Goal: Transaction & Acquisition: Purchase product/service

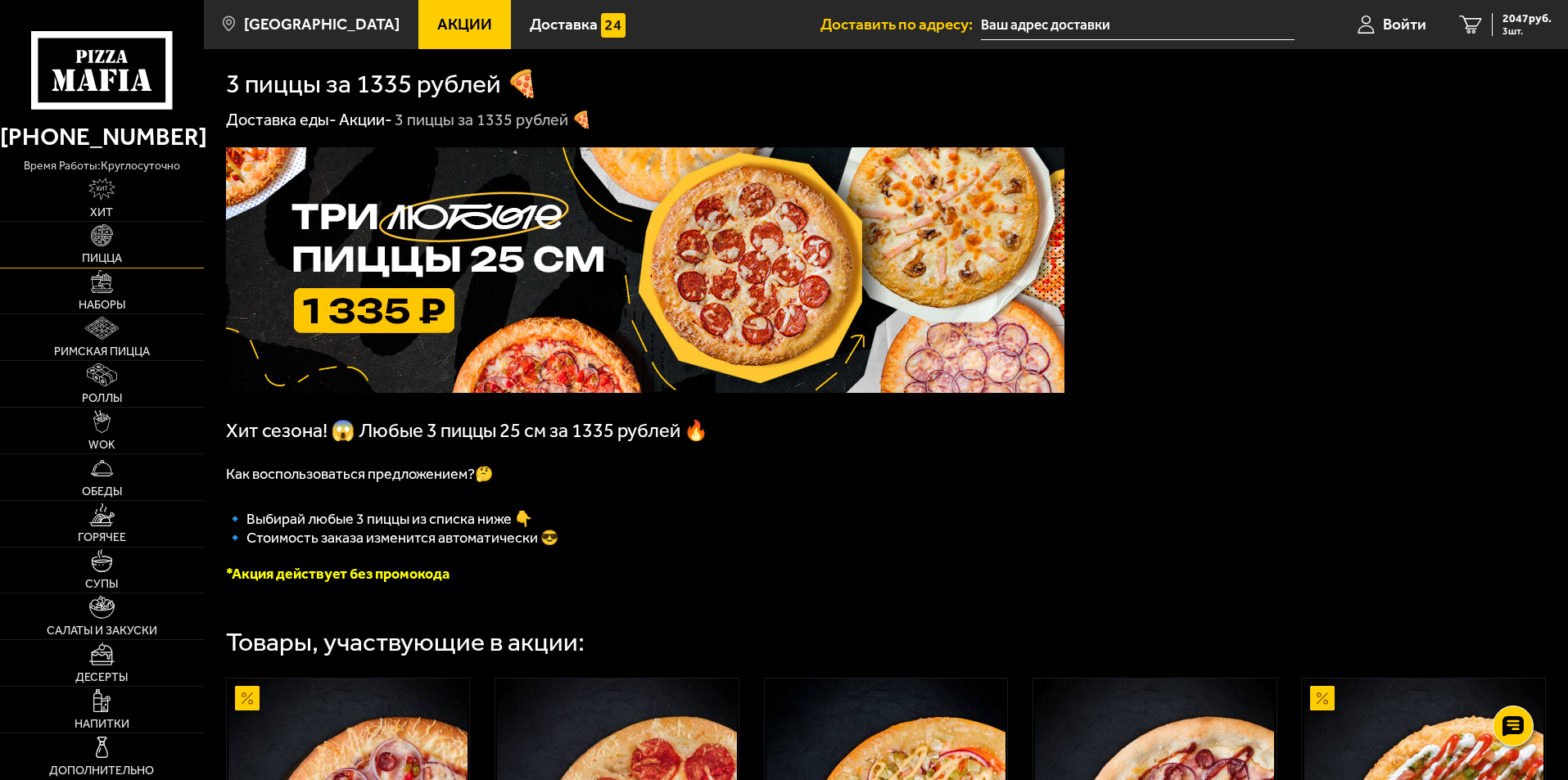
scroll to position [1800, 0]
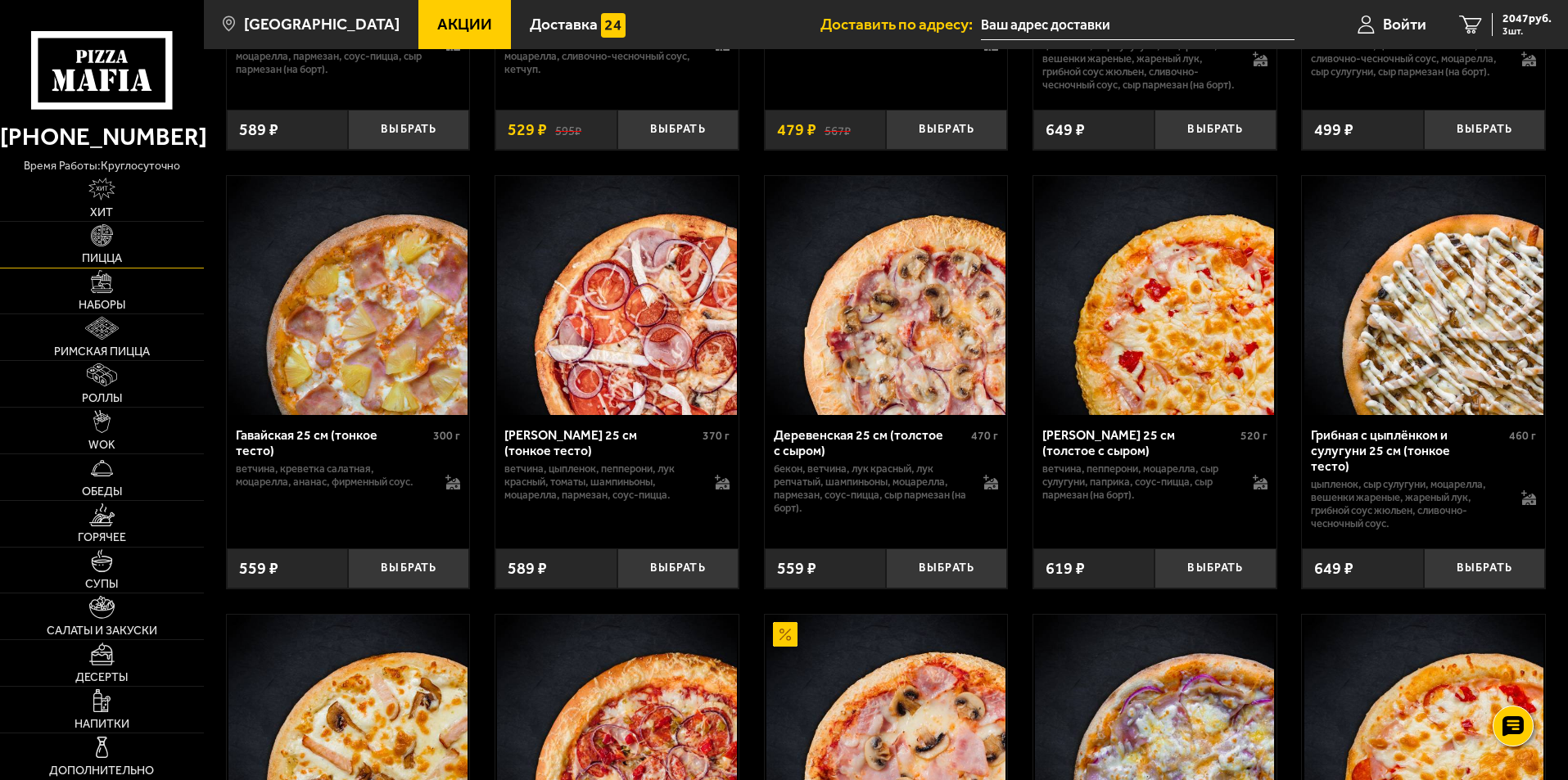
click at [99, 240] on img at bounding box center [103, 236] width 23 height 23
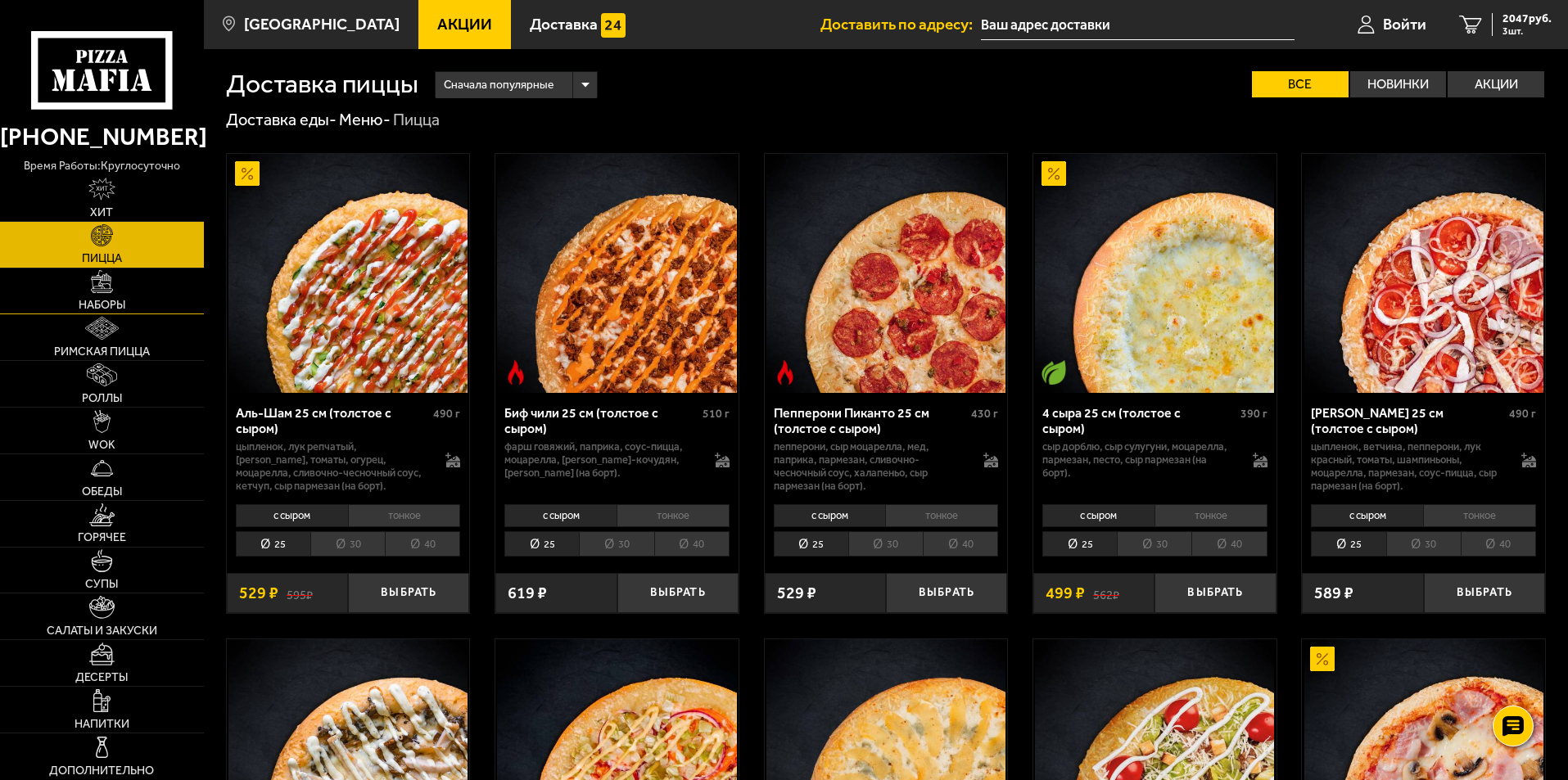
click at [98, 282] on img at bounding box center [103, 282] width 23 height 23
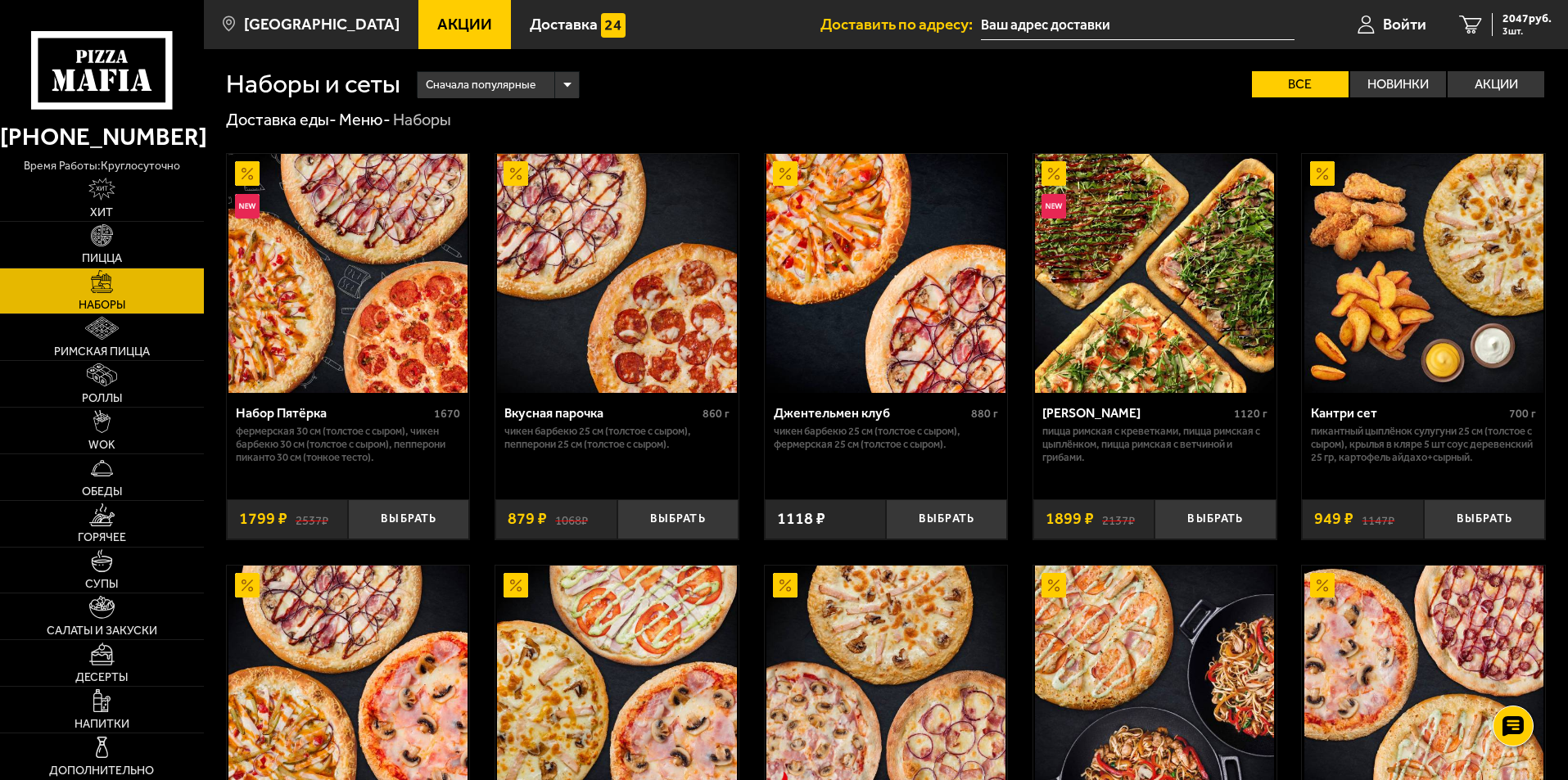
click at [369, 317] on img at bounding box center [348, 273] width 239 height 239
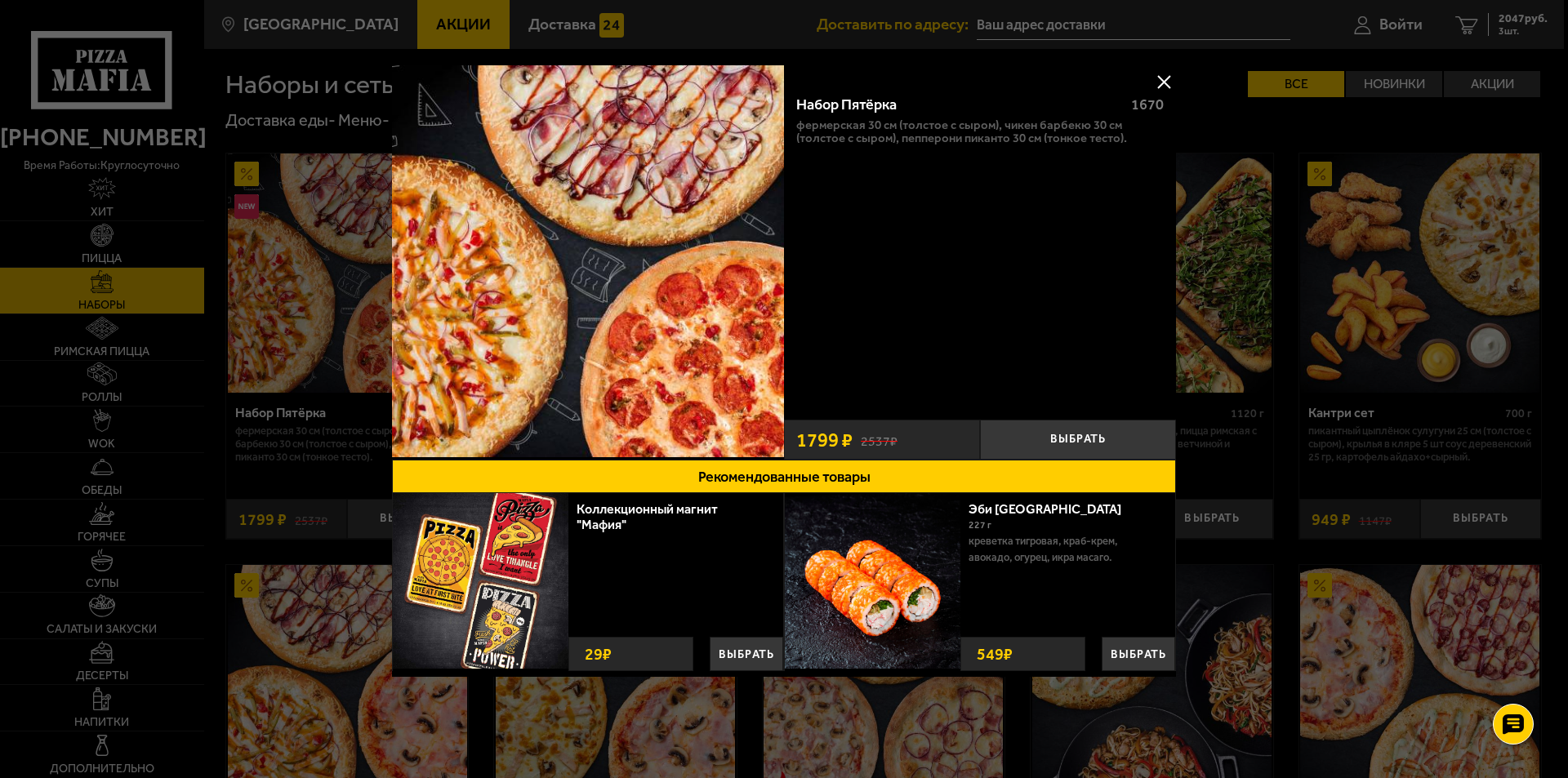
click at [1160, 81] on button at bounding box center [1164, 81] width 25 height 25
